Goal: Information Seeking & Learning: Learn about a topic

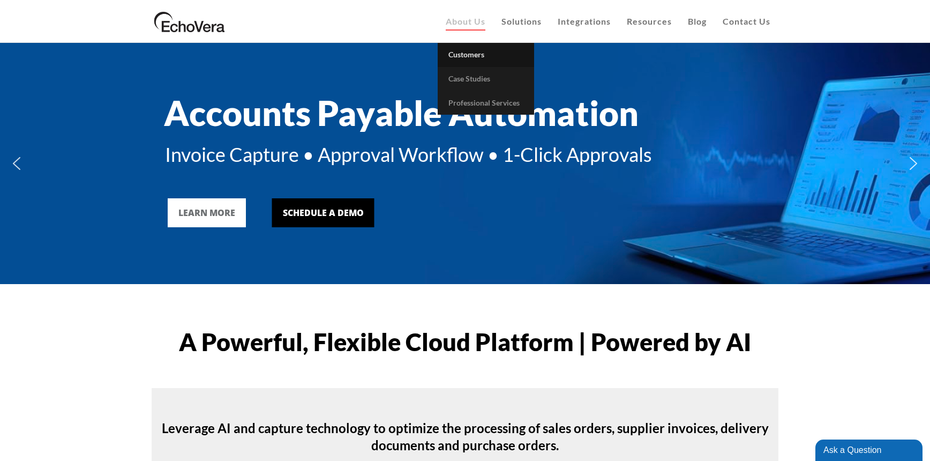
click at [468, 55] on span "Customers" at bounding box center [466, 54] width 36 height 9
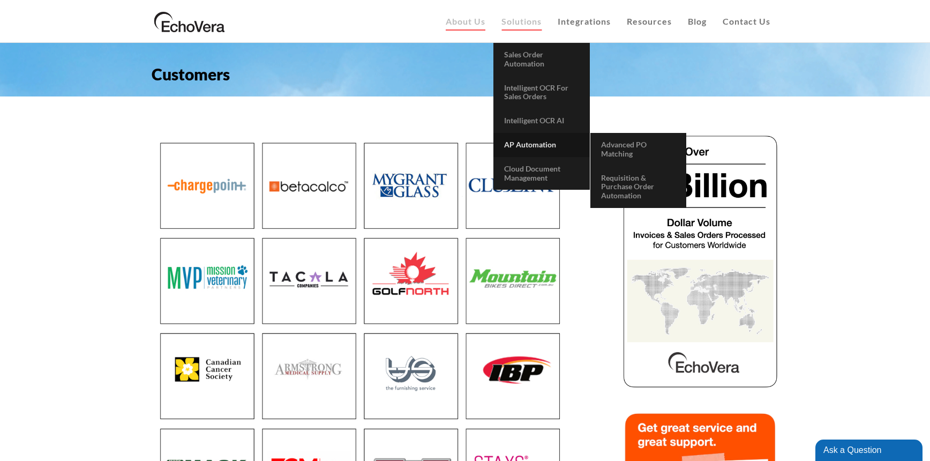
click at [530, 142] on span "AP Automation" at bounding box center [530, 144] width 52 height 9
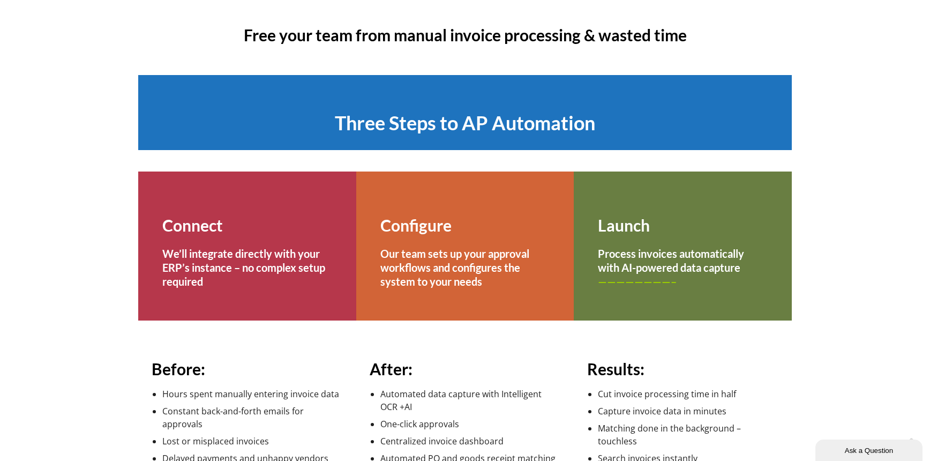
scroll to position [385, 0]
